Goal: Task Accomplishment & Management: Manage account settings

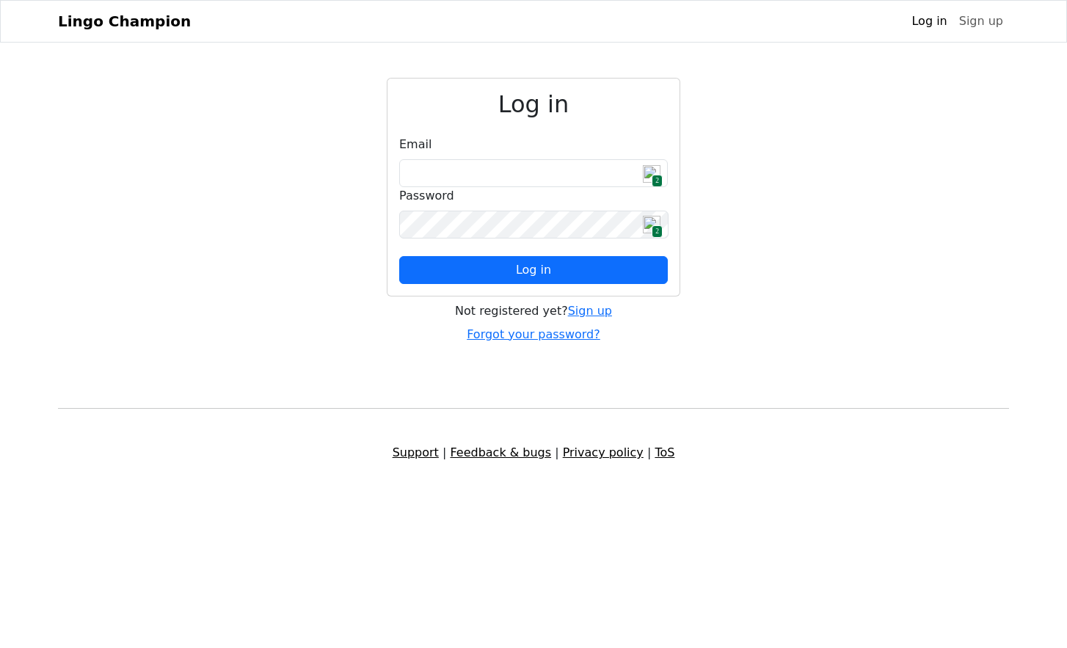
click at [653, 177] on span "2" at bounding box center [657, 181] width 11 height 12
type input "**********"
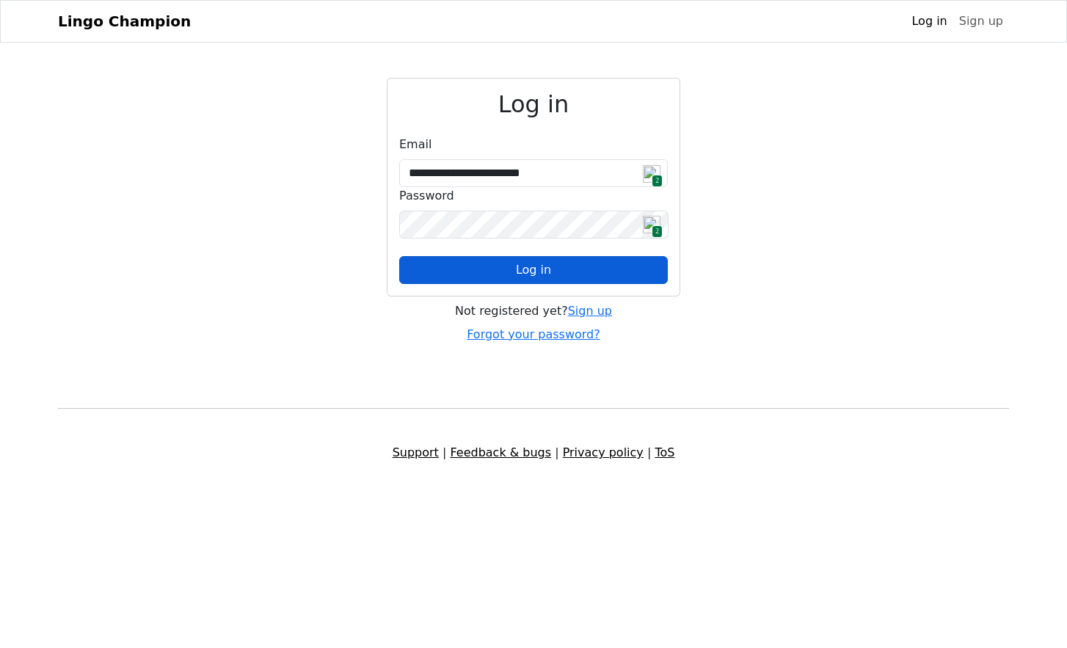
click at [571, 272] on button "Log in" at bounding box center [533, 270] width 269 height 28
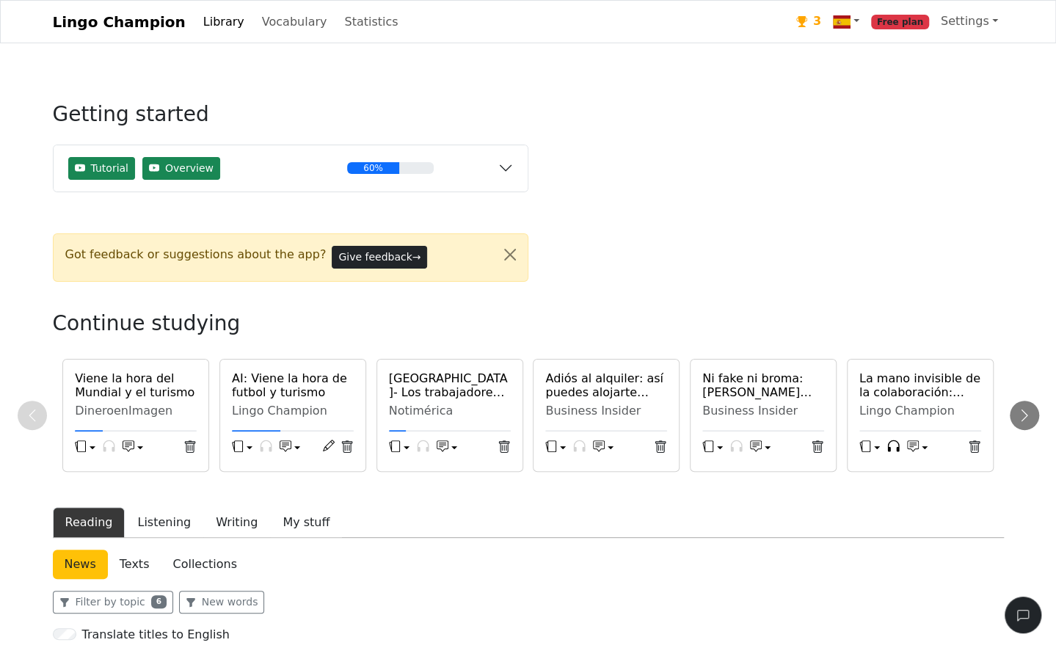
click at [919, 26] on span "Free plan" at bounding box center [900, 22] width 58 height 15
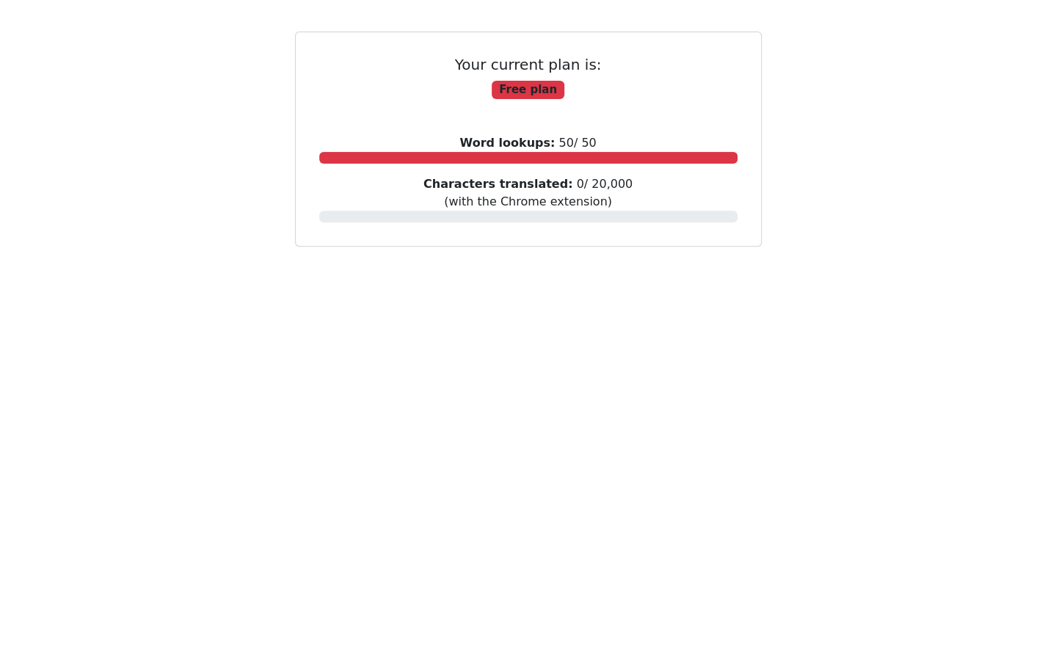
scroll to position [190, 0]
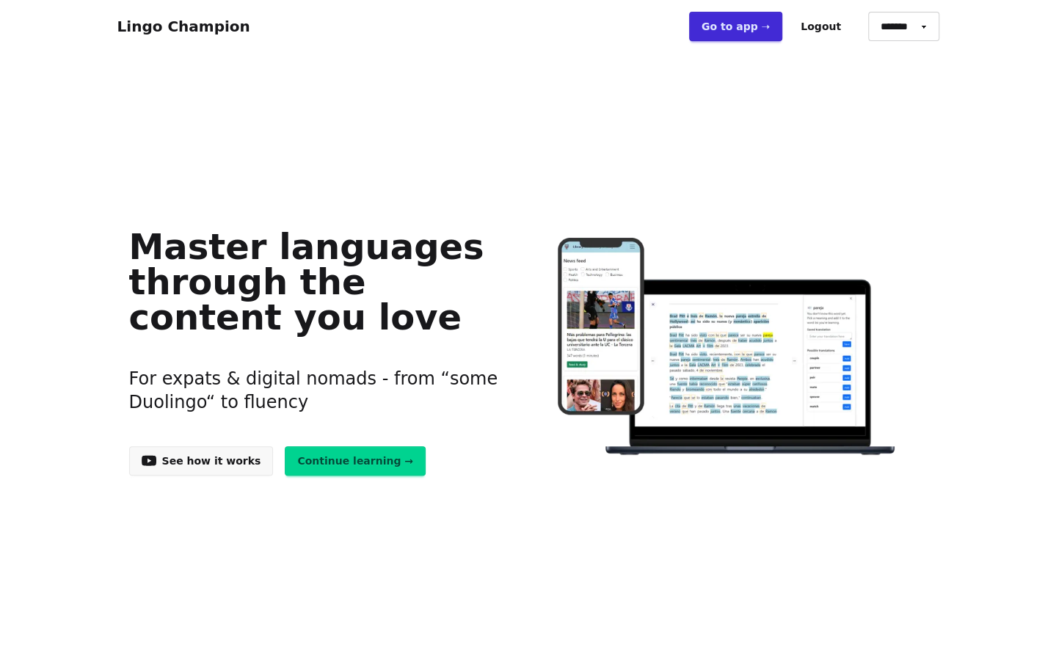
click at [735, 28] on link "Go to app ➝" at bounding box center [735, 26] width 93 height 29
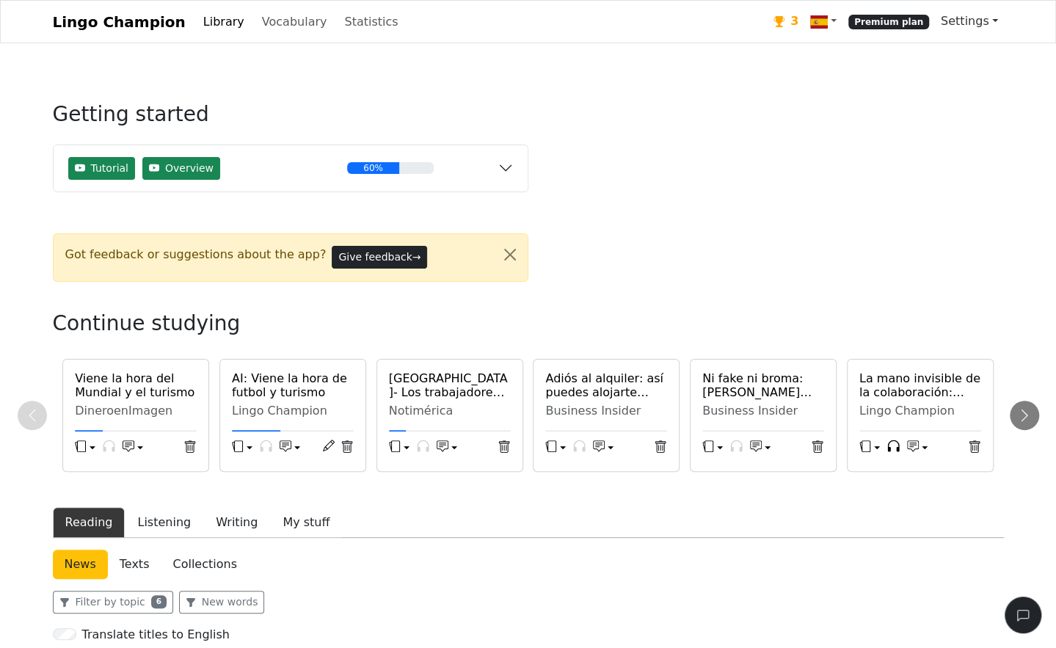
click at [994, 21] on link "Settings" at bounding box center [969, 21] width 69 height 29
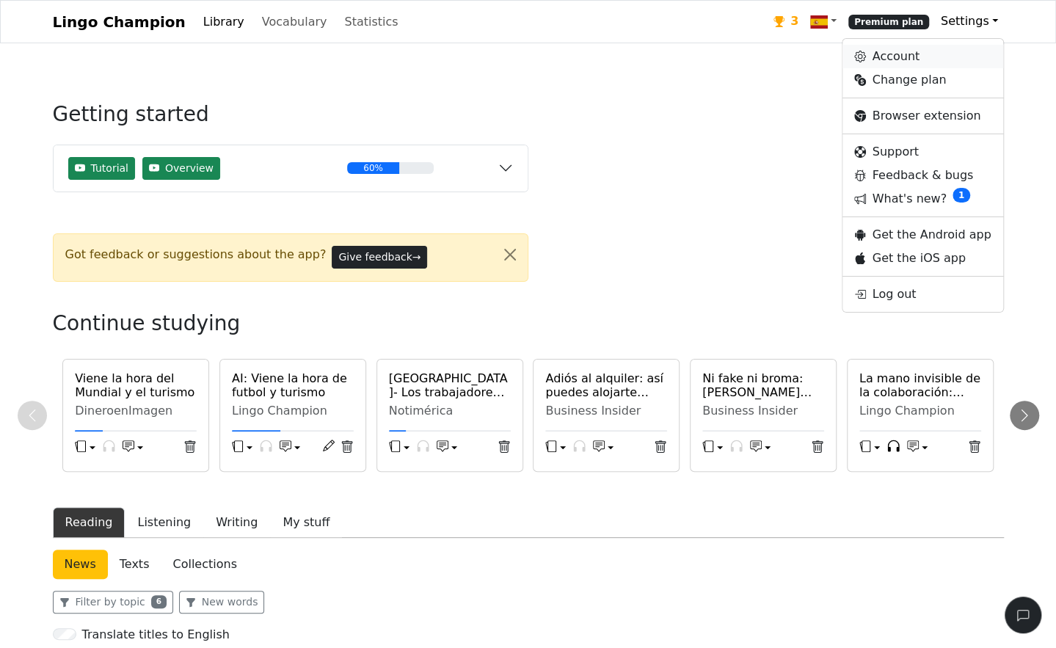
click at [910, 62] on link "Account" at bounding box center [923, 56] width 160 height 23
select select "**********"
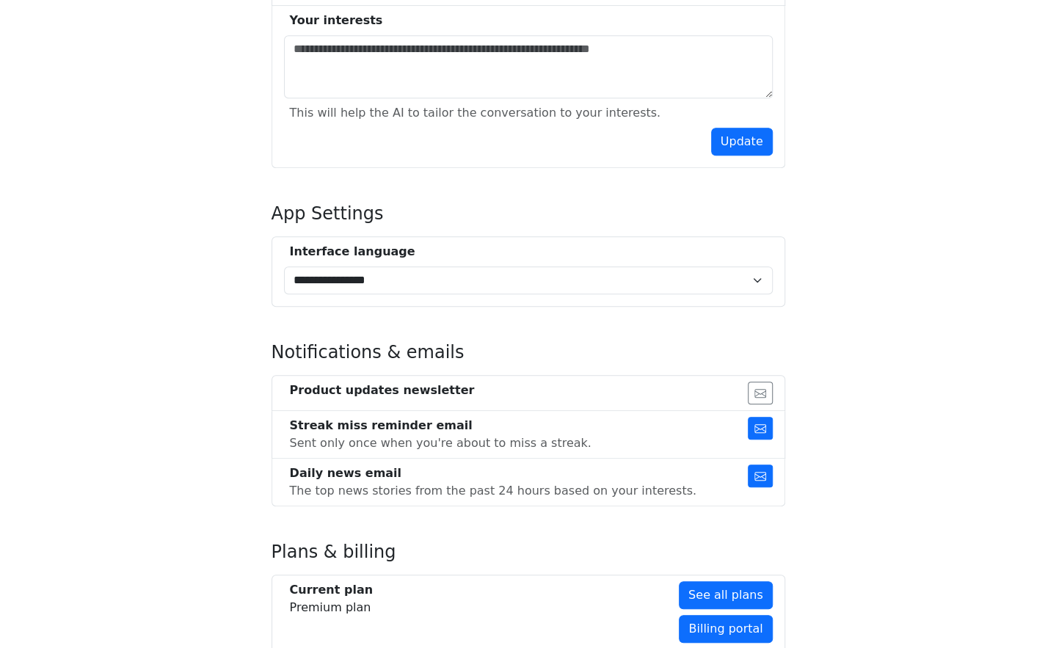
scroll to position [542, 0]
click at [749, 139] on button "Update" at bounding box center [742, 142] width 62 height 28
drag, startPoint x: 768, startPoint y: 93, endPoint x: 765, endPoint y: 86, distance: 7.9
click at [767, 92] on textarea at bounding box center [528, 67] width 489 height 63
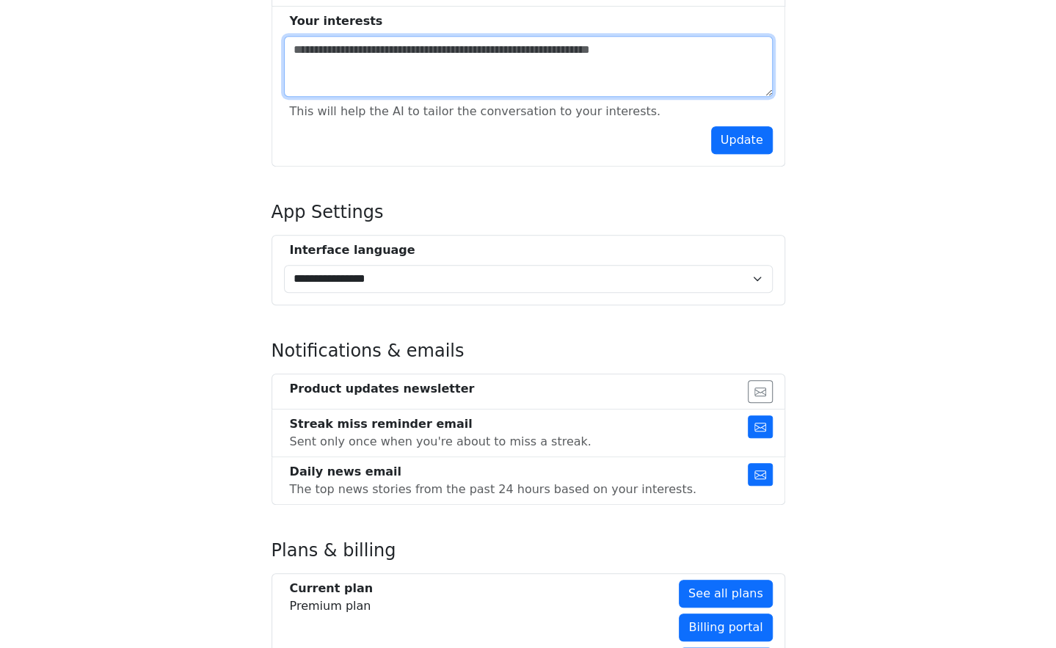
click at [675, 76] on textarea at bounding box center [528, 66] width 489 height 61
type textarea "**********"
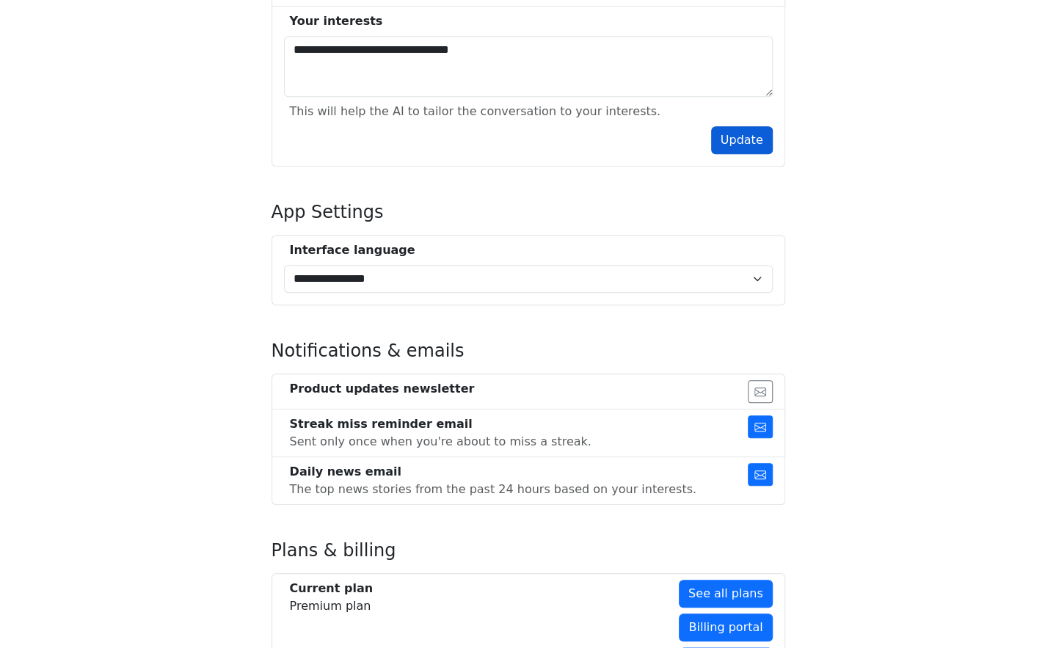
click at [741, 140] on button "Update" at bounding box center [742, 140] width 62 height 28
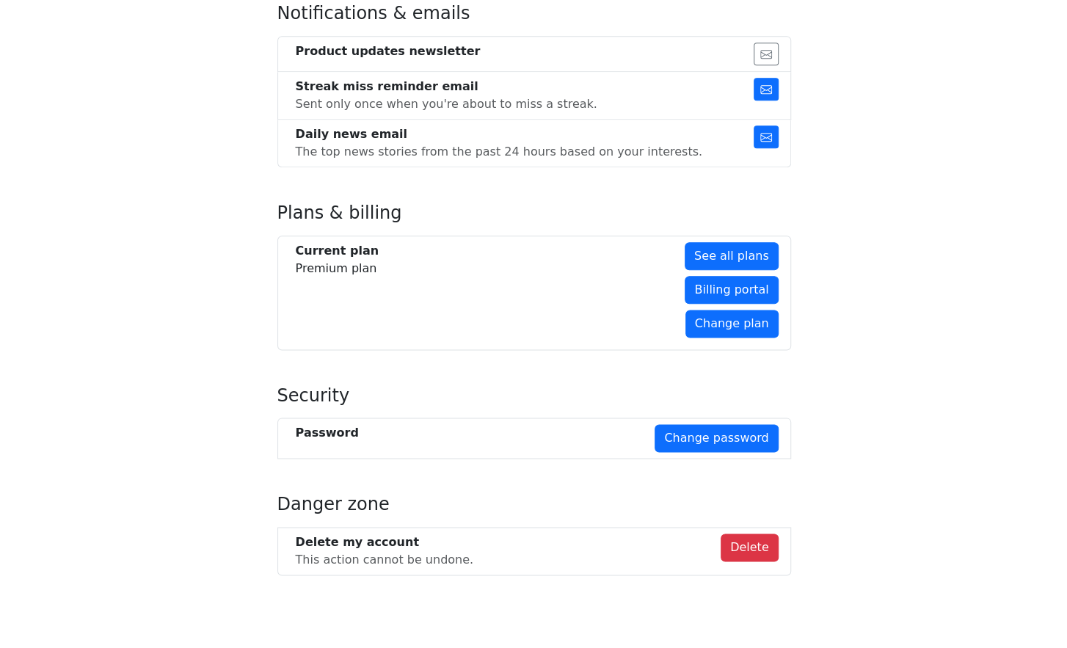
scroll to position [0, 0]
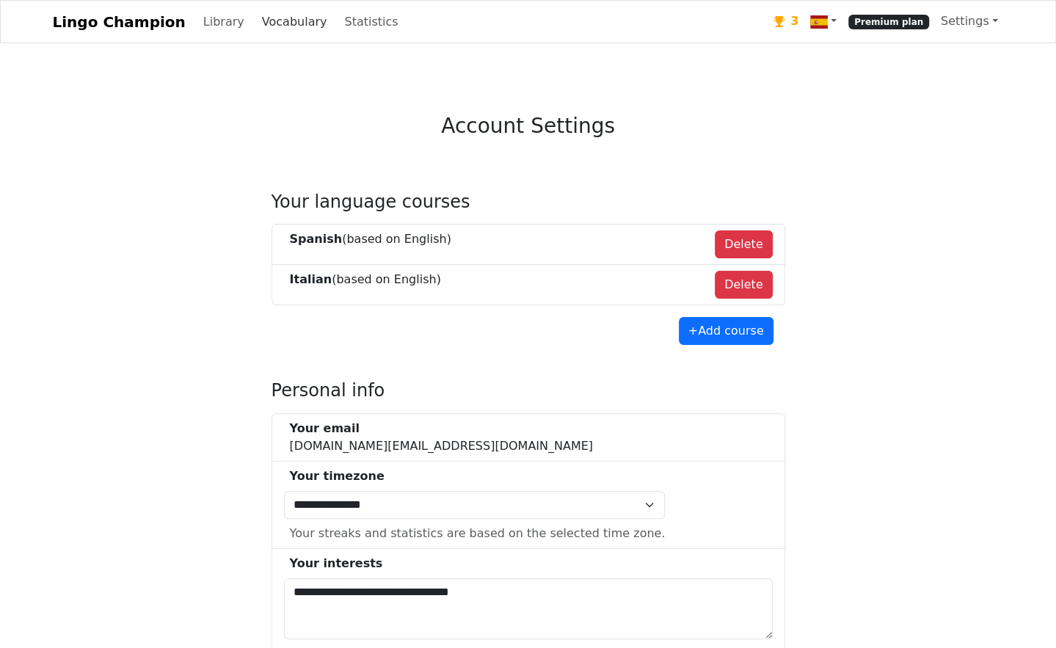
click at [259, 17] on link "Vocabulary" at bounding box center [294, 21] width 77 height 29
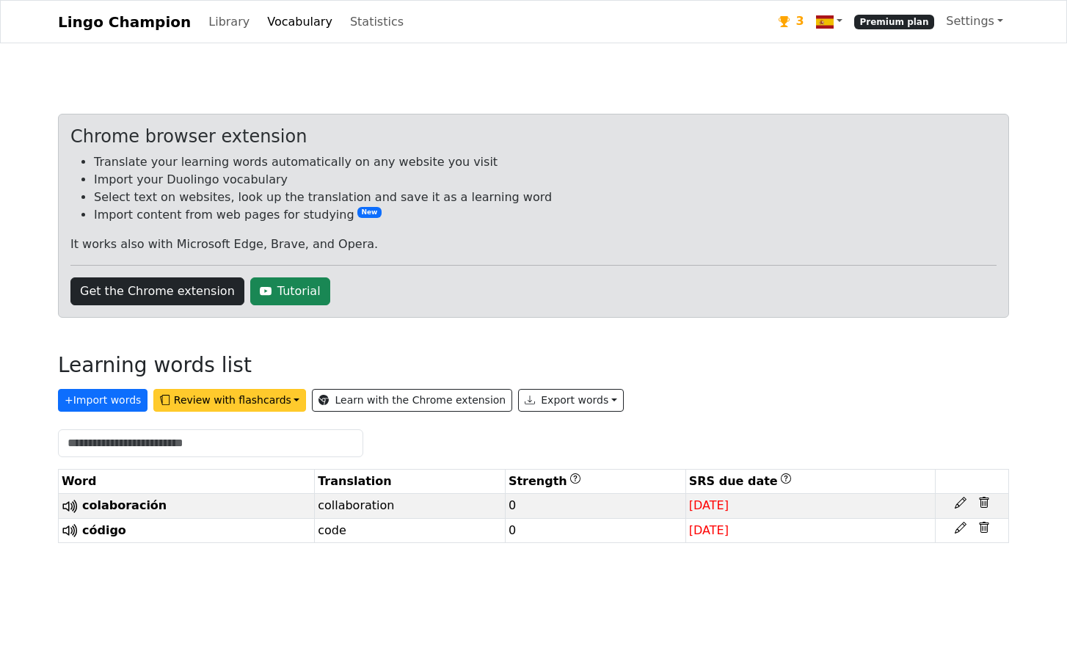
click at [257, 399] on button "Review with flashcards" at bounding box center [229, 400] width 153 height 23
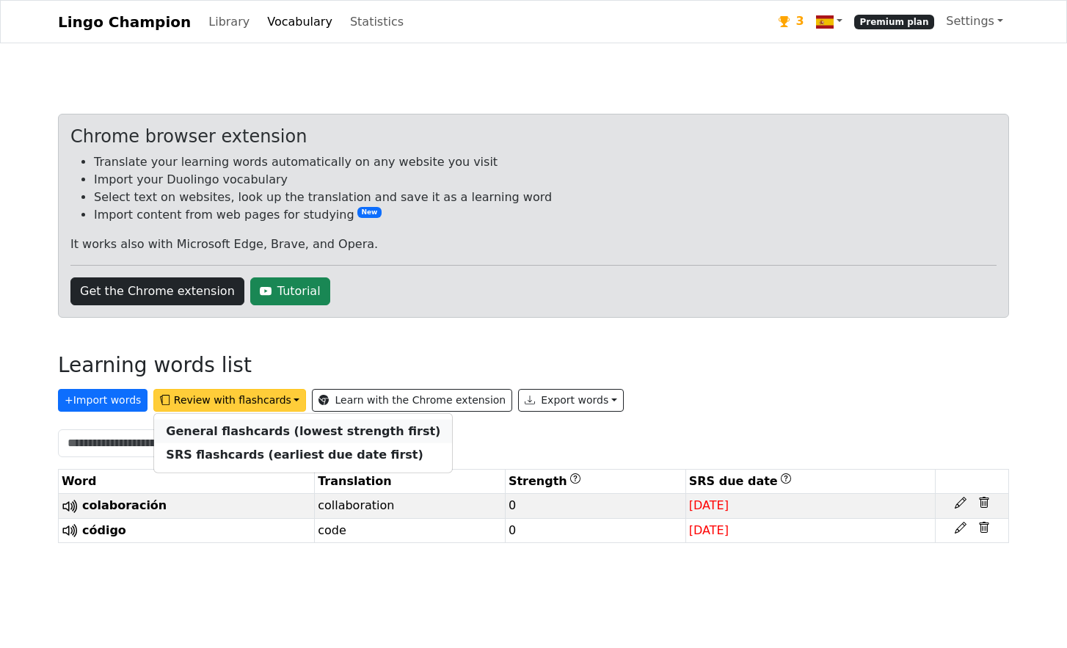
click at [255, 434] on strong "General flashcards (lowest strength first)" at bounding box center [303, 431] width 274 height 14
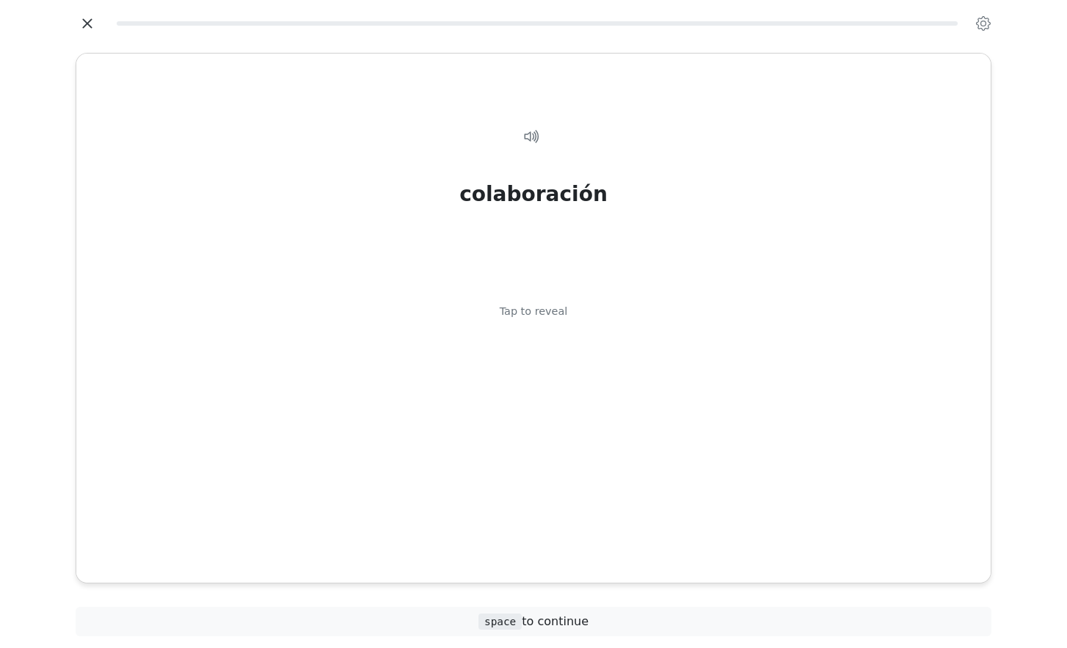
click at [87, 28] on icon "button" at bounding box center [87, 23] width 22 height 22
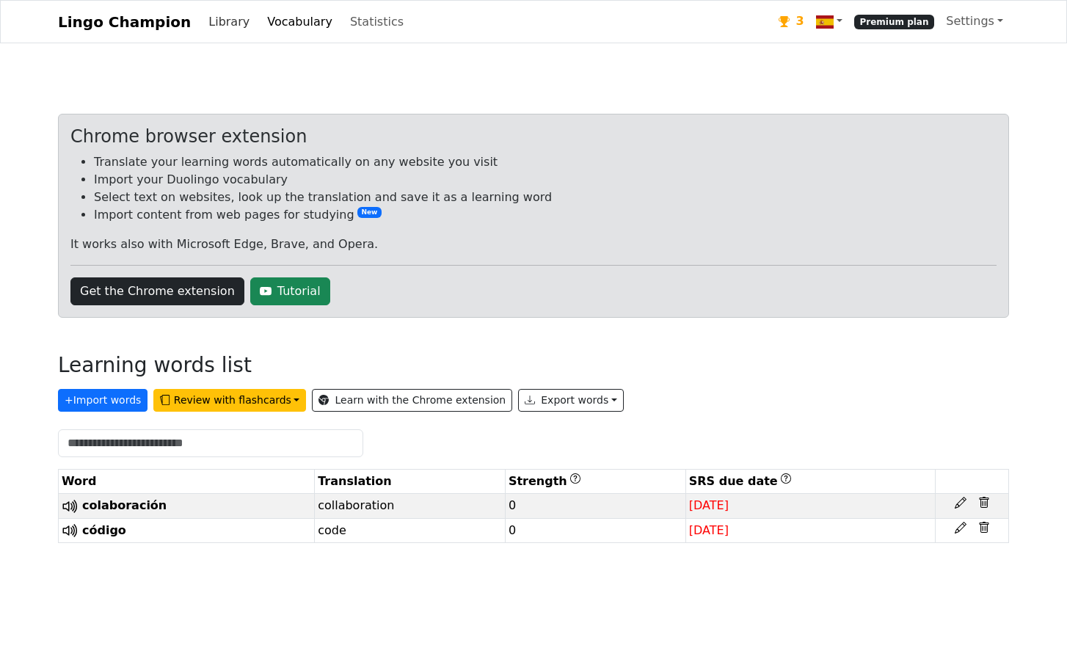
click at [213, 21] on link "Library" at bounding box center [229, 21] width 53 height 29
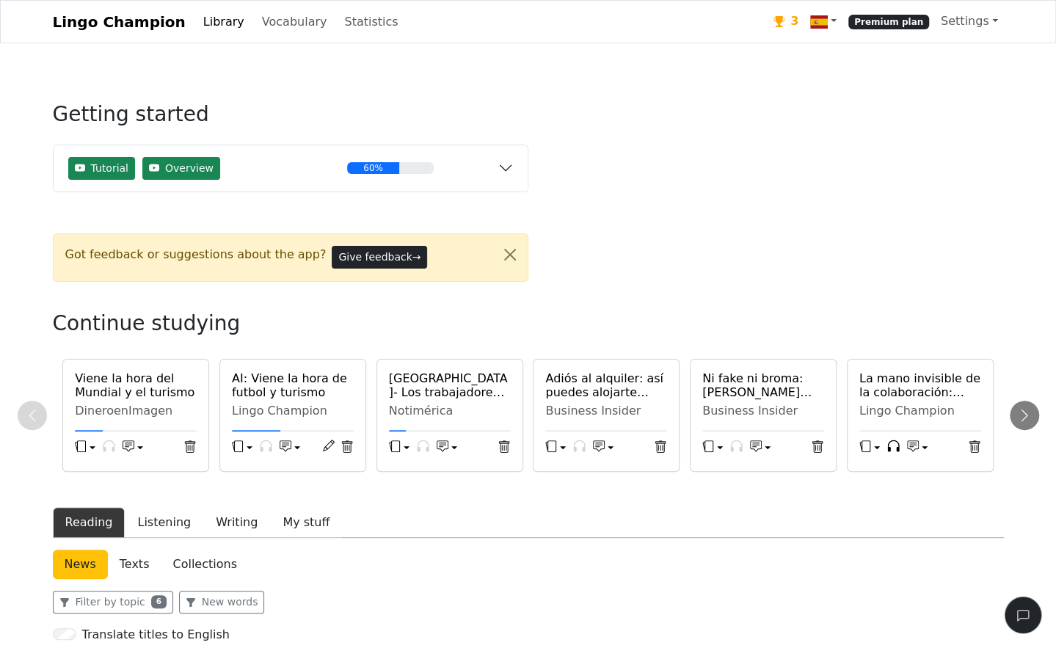
click at [128, 383] on h6 "Viene la hora del Mundial y el turismo" at bounding box center [136, 385] width 122 height 28
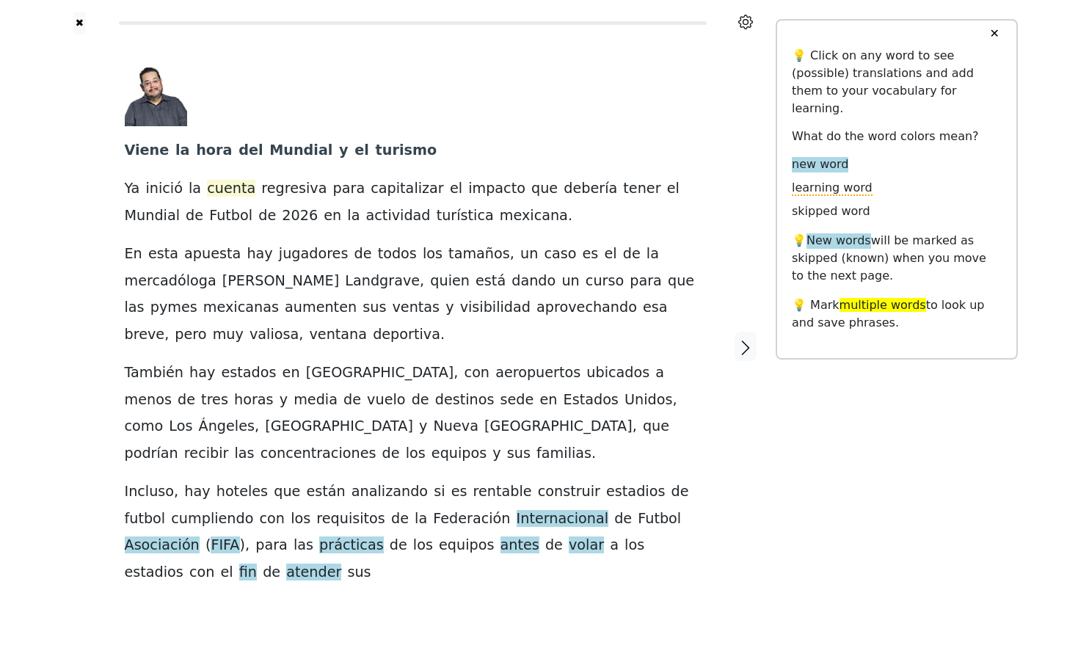
click at [236, 189] on span "cuenta" at bounding box center [231, 189] width 48 height 18
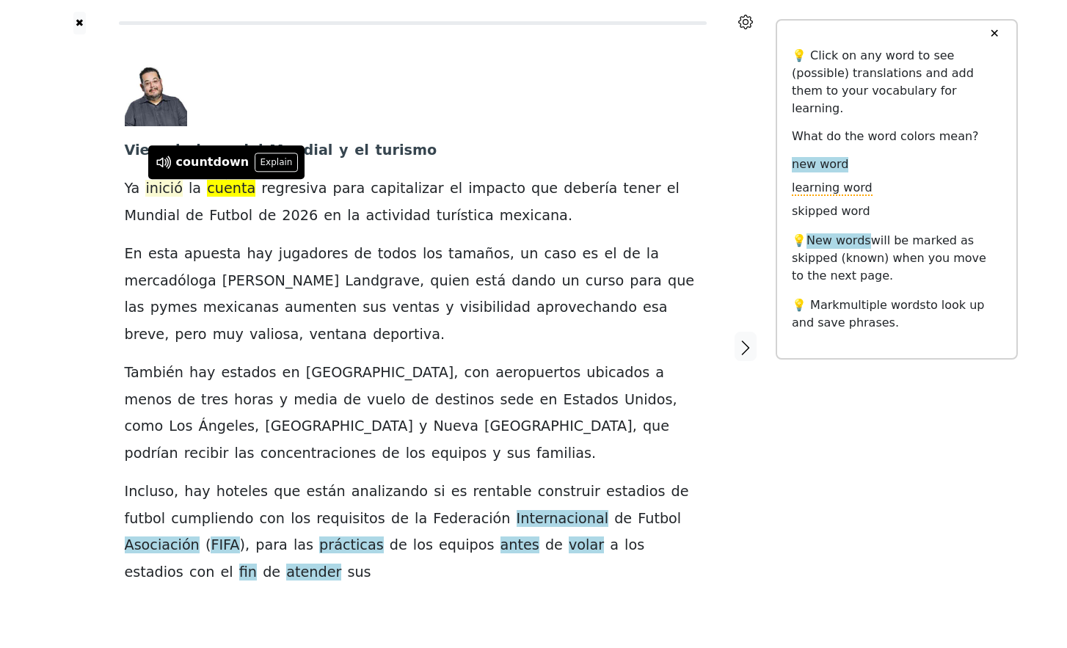
click at [154, 194] on span "inició" at bounding box center [163, 189] width 37 height 18
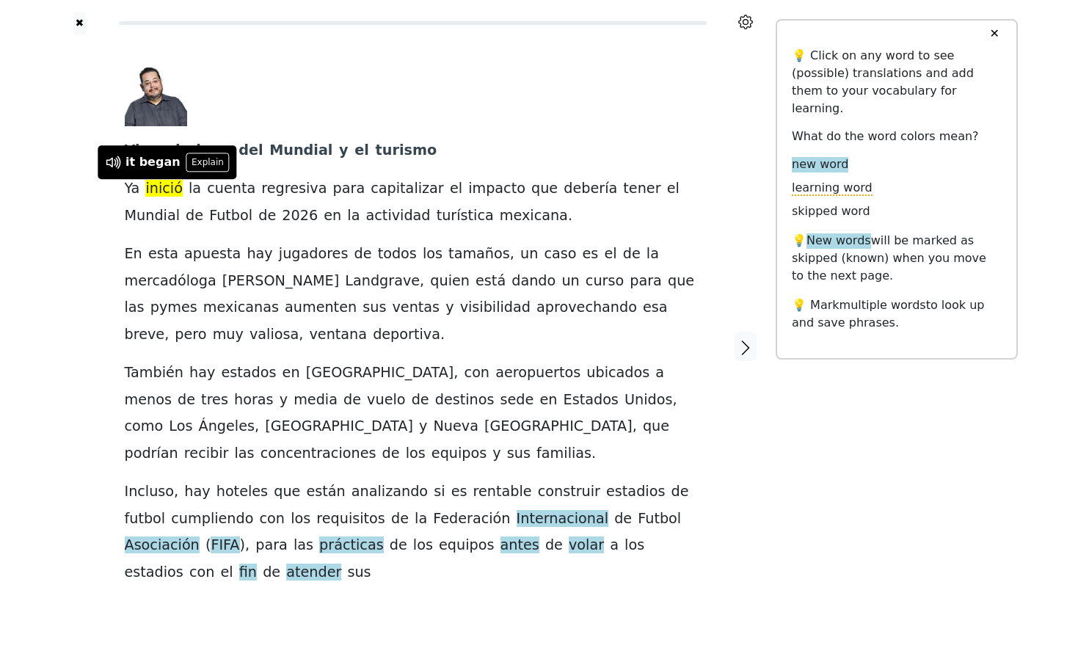
click at [518, 230] on div "Viene la hora del Mundial y el turismo Ya inició la cuenta regresiva para capit…" at bounding box center [413, 325] width 576 height 522
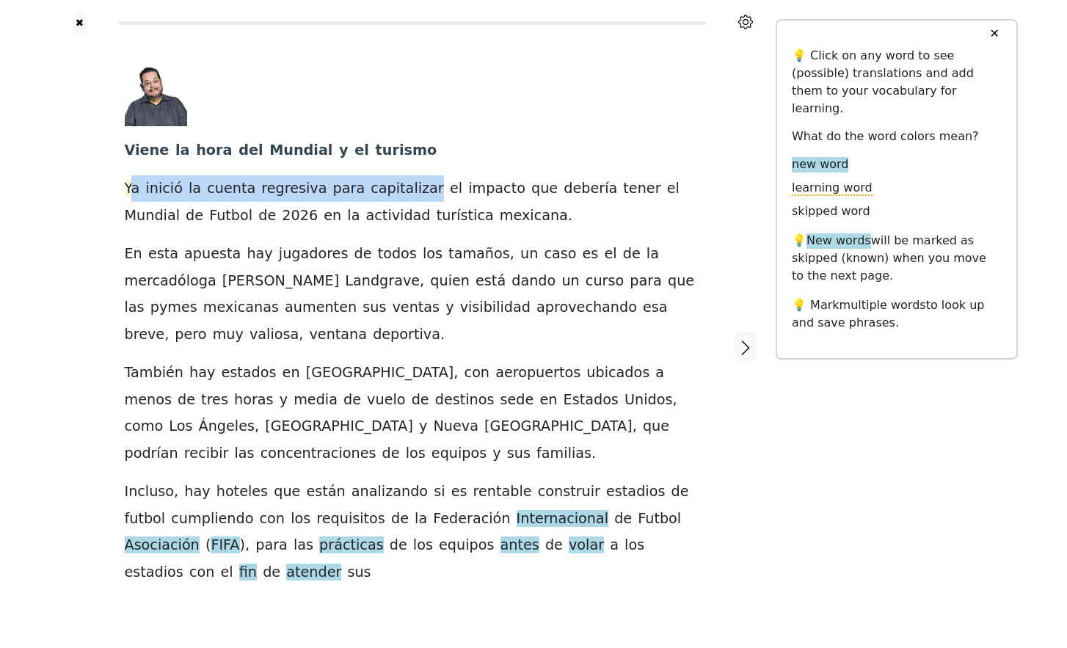
drag, startPoint x: 404, startPoint y: 190, endPoint x: 128, endPoint y: 186, distance: 275.2
click at [128, 186] on div "Viene la hora del Mundial y el turismo Ya inició la cuenta regresiva para capit…" at bounding box center [413, 325] width 576 height 522
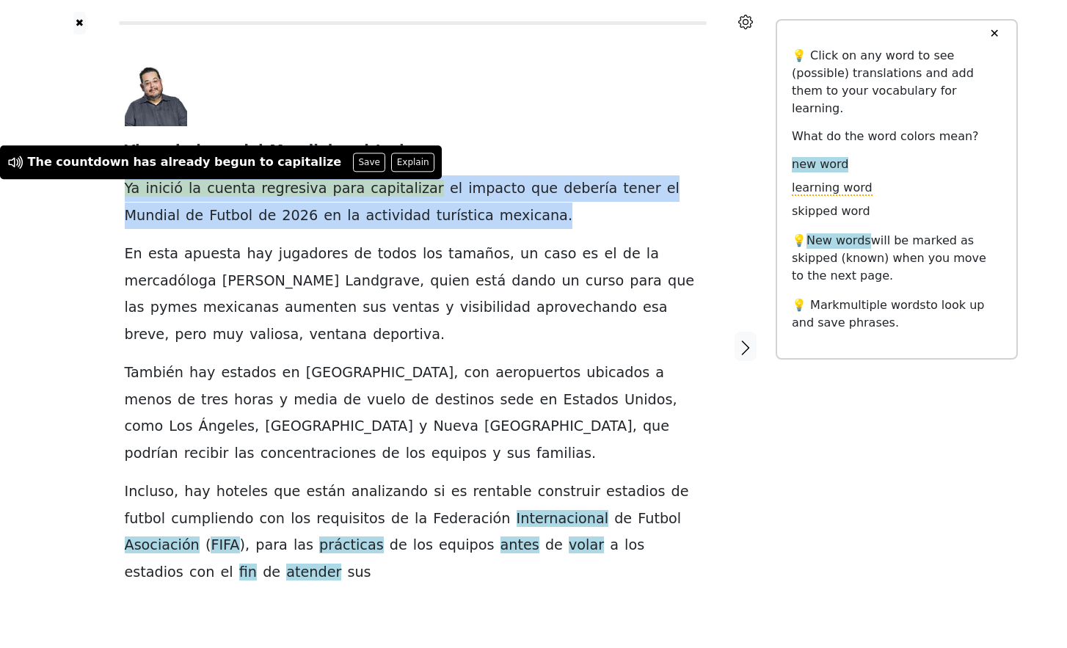
drag, startPoint x: 452, startPoint y: 225, endPoint x: 119, endPoint y: 192, distance: 334.9
click at [119, 192] on div "Viene la hora del Mundial y el turismo Ya inició la cuenta regresiva para capit…" at bounding box center [412, 346] width 605 height 624
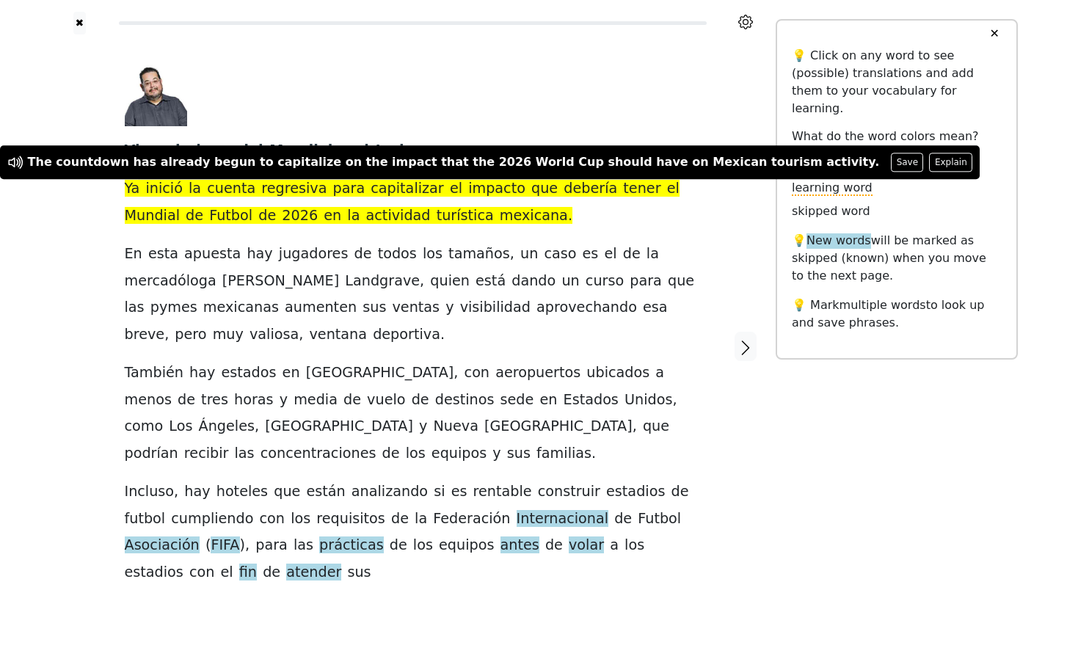
click at [718, 80] on div at bounding box center [746, 346] width 61 height 624
click at [76, 16] on button "✖" at bounding box center [79, 23] width 12 height 23
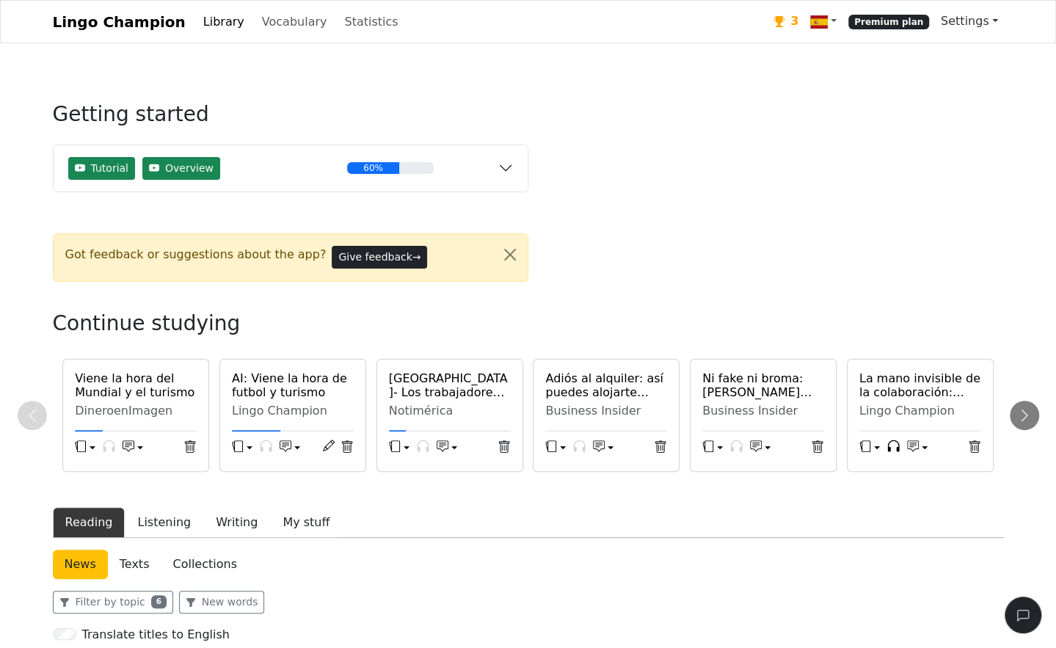
click at [995, 19] on link "Settings" at bounding box center [969, 21] width 69 height 29
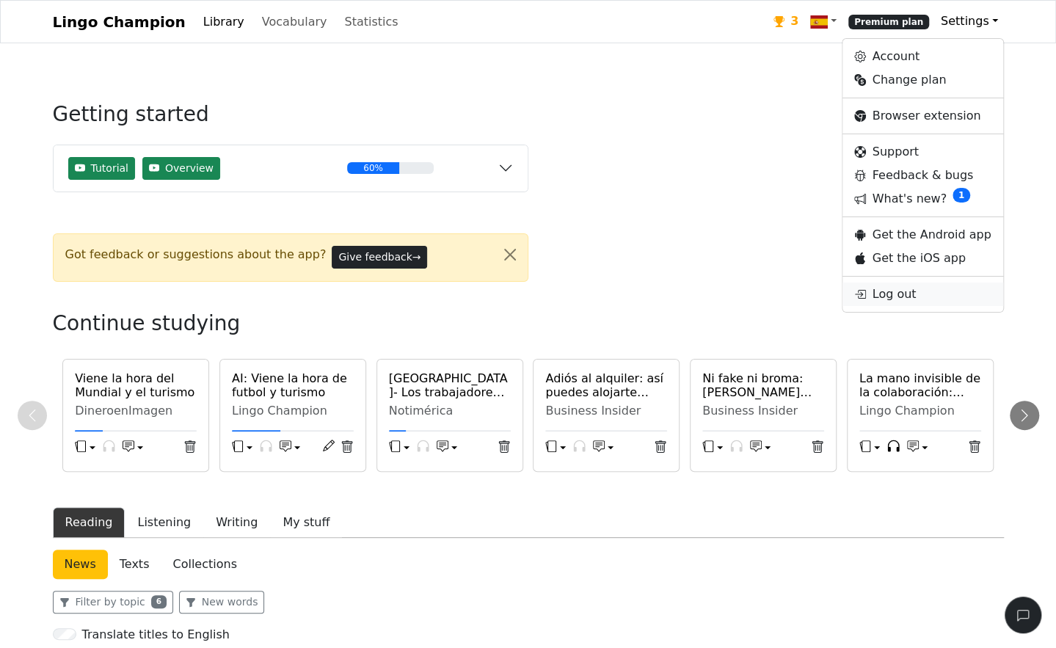
click at [894, 293] on link "Log out" at bounding box center [923, 294] width 160 height 23
